Goal: Information Seeking & Learning: Learn about a topic

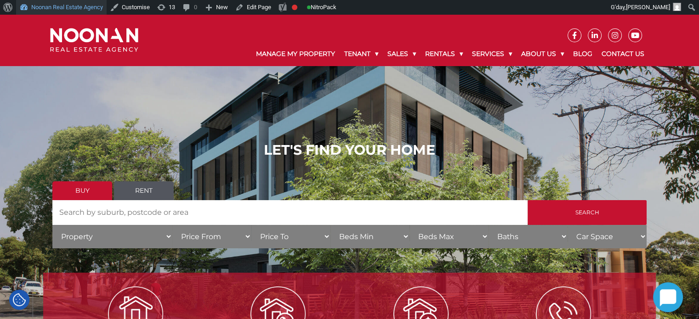
click at [41, 4] on link "Noonan Real Estate Agency" at bounding box center [61, 7] width 91 height 15
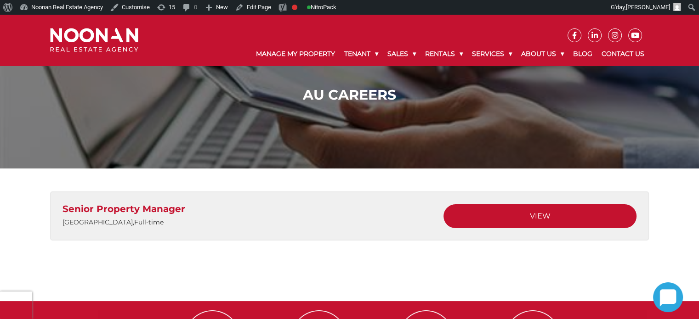
scroll to position [46, 0]
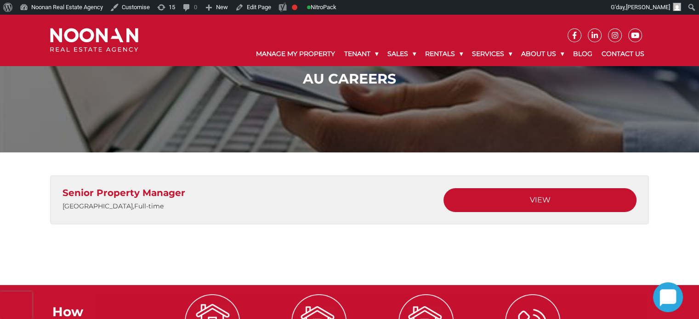
click at [359, 164] on div "Senior Property Manager [GEOGRAPHIC_DATA] , Full-time View" at bounding box center [349, 203] width 613 height 100
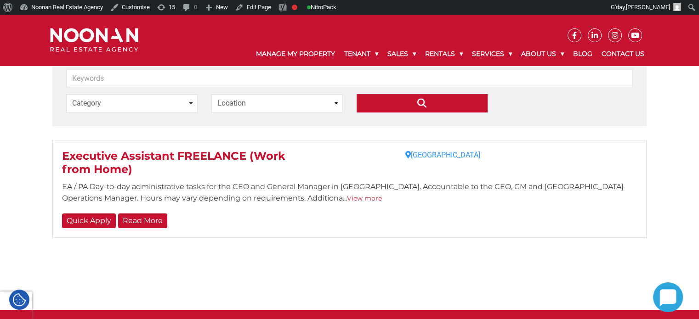
scroll to position [138, 0]
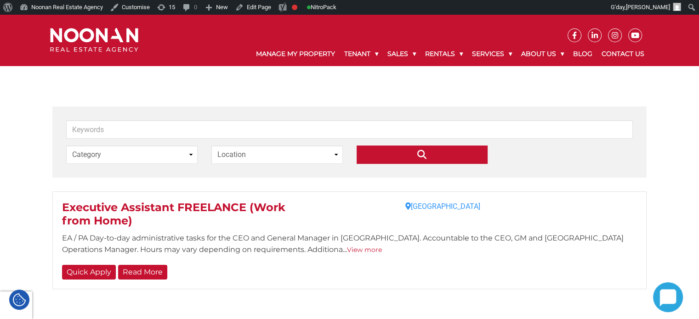
click at [351, 96] on div "Keywords Category Executive Assistant Location Philippines  Executive Assistan…" at bounding box center [349, 195] width 613 height 222
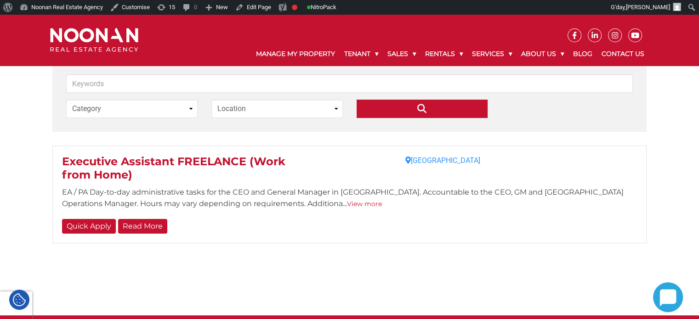
scroll to position [184, 0]
click at [347, 204] on link "View more" at bounding box center [364, 204] width 35 height 8
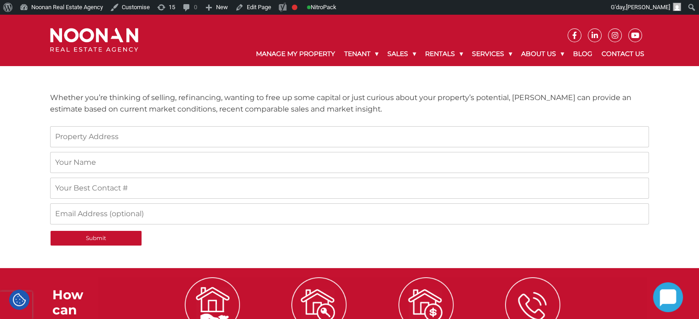
scroll to position [92, 0]
